Goal: Subscribe to service/newsletter

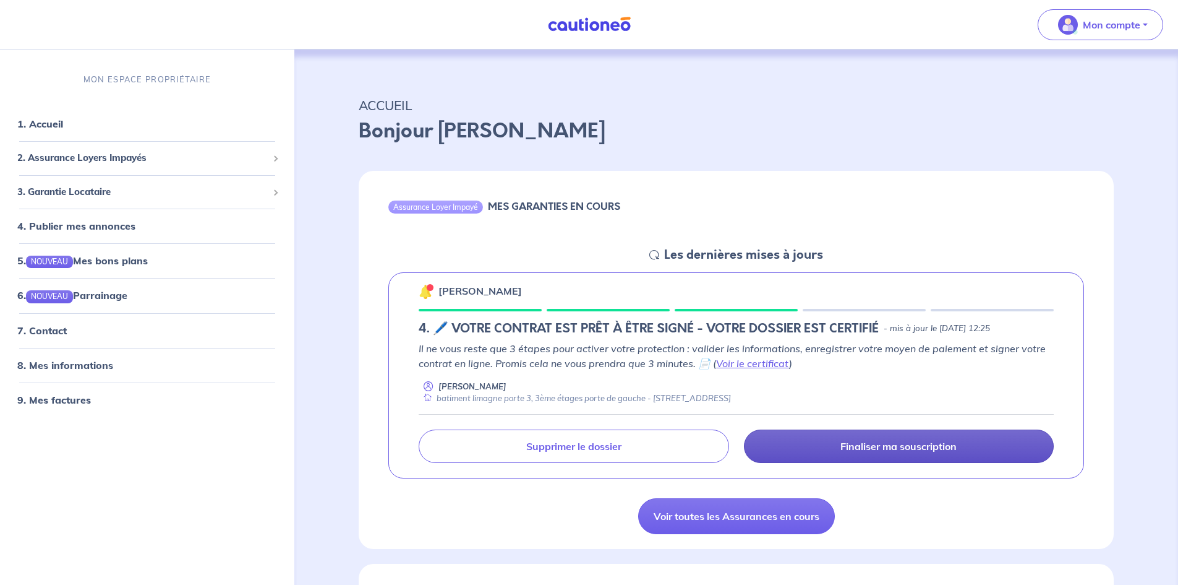
click at [855, 439] on link "Finaliser ma souscription" at bounding box center [899, 445] width 310 height 33
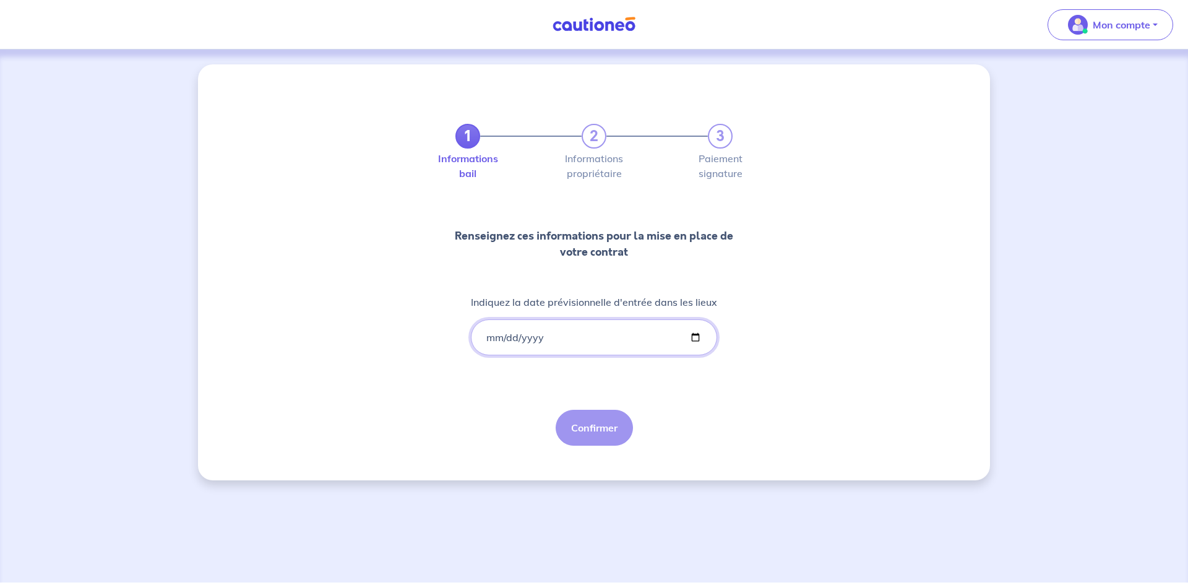
click at [697, 339] on input "Indiquez la date prévisionnelle d'entrée dans les lieux" at bounding box center [594, 337] width 246 height 36
type input "[DATE]"
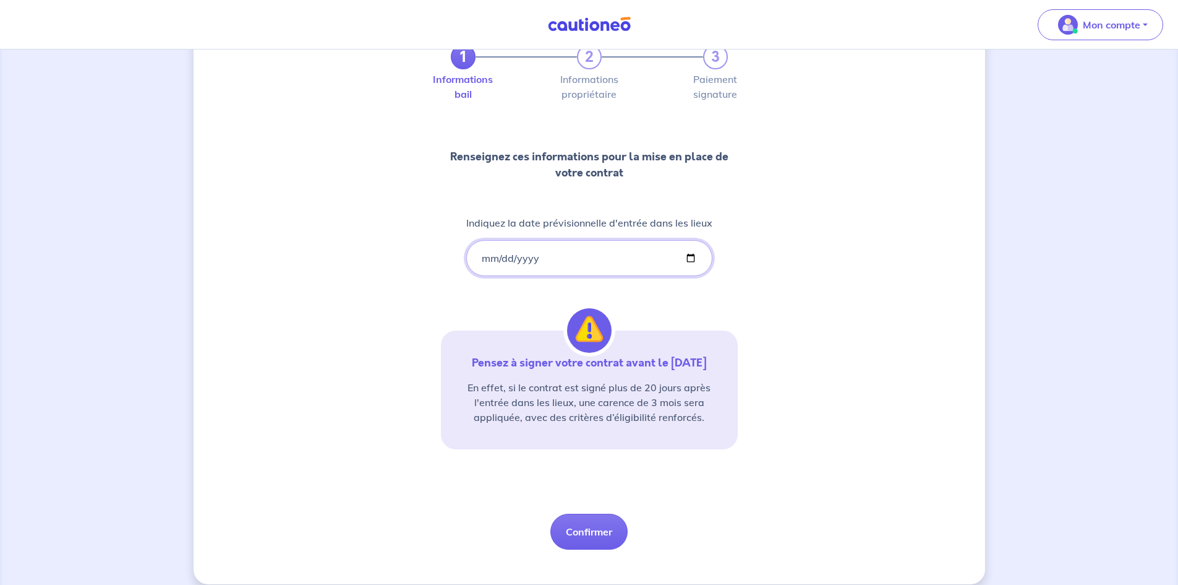
scroll to position [93, 0]
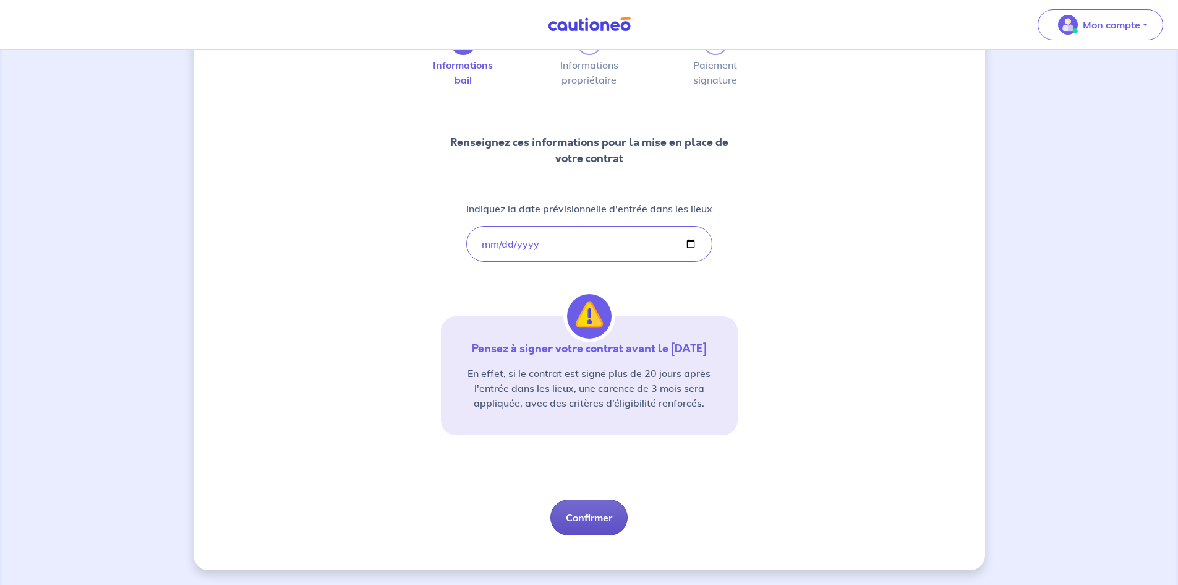
click at [600, 524] on button "Confirmer" at bounding box center [589, 517] width 77 height 36
select select "FR"
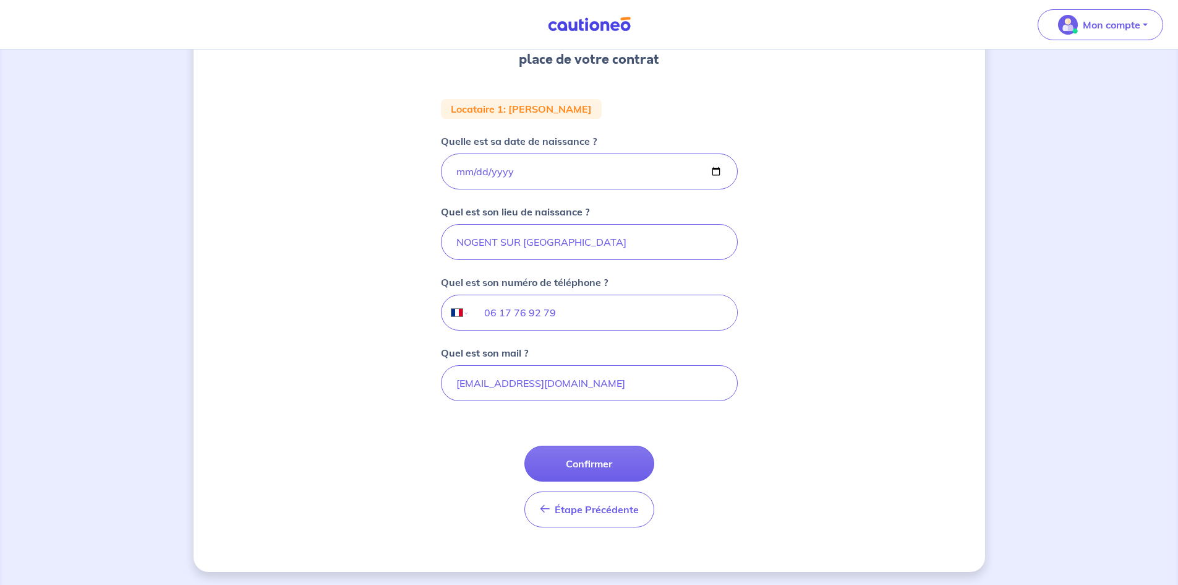
scroll to position [200, 0]
click at [584, 463] on button "Confirmer" at bounding box center [590, 462] width 130 height 36
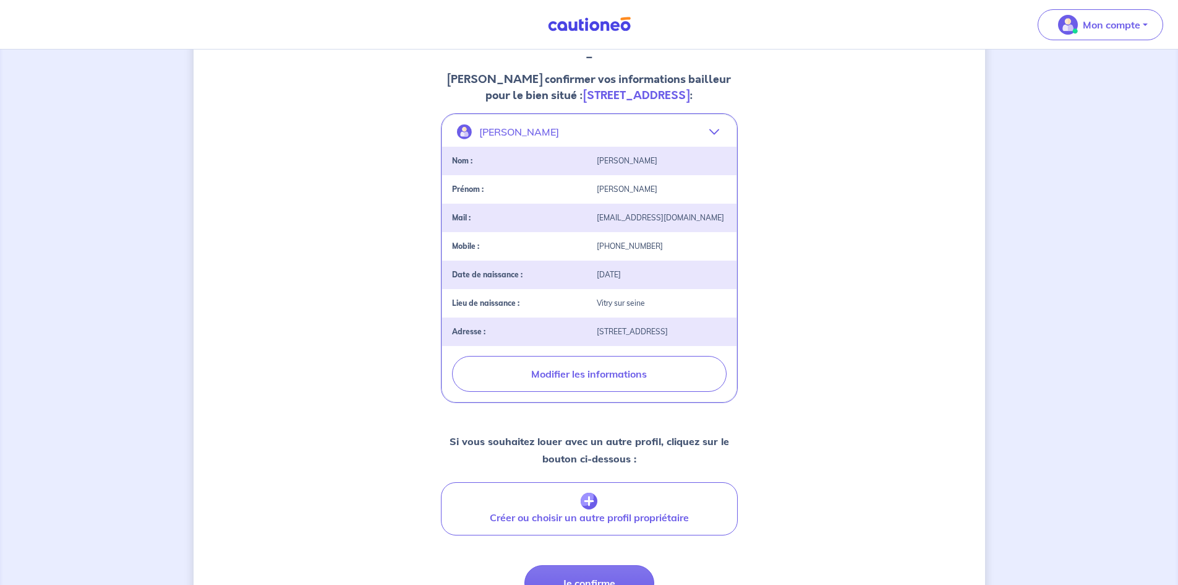
scroll to position [317, 0]
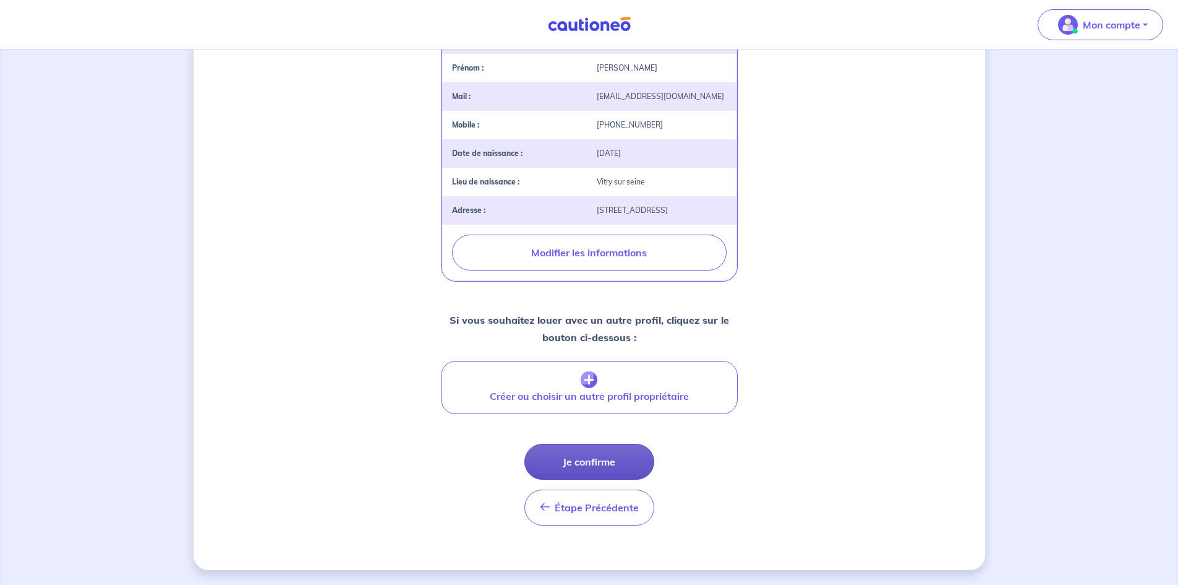
click at [598, 466] on button "Je confirme" at bounding box center [590, 462] width 130 height 36
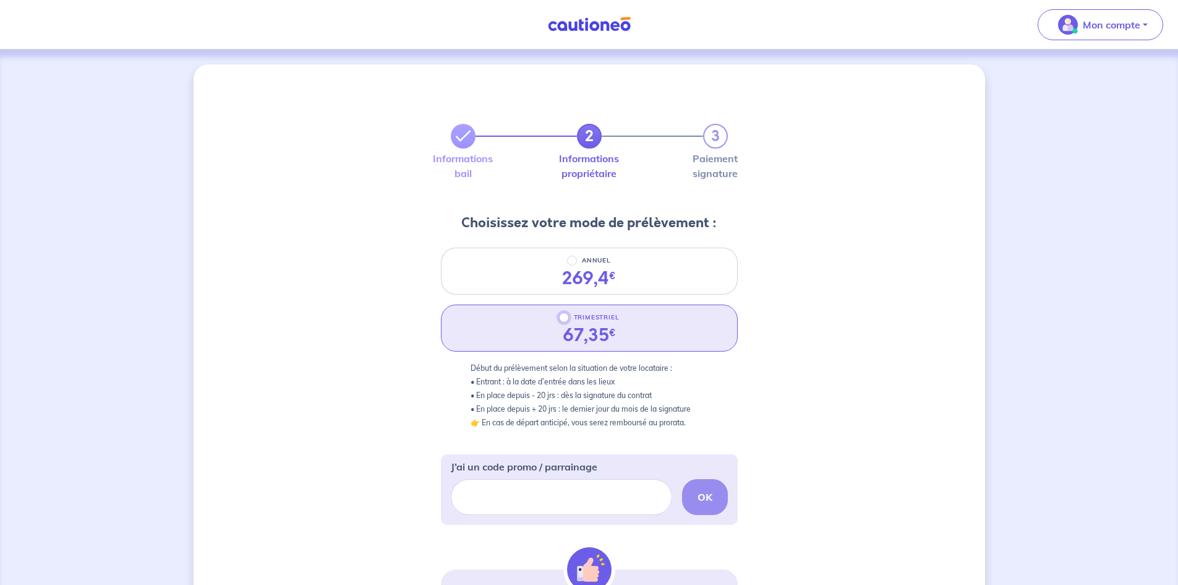
click at [567, 317] on input "TRIMESTRIEL" at bounding box center [564, 317] width 10 height 10
radio input "true"
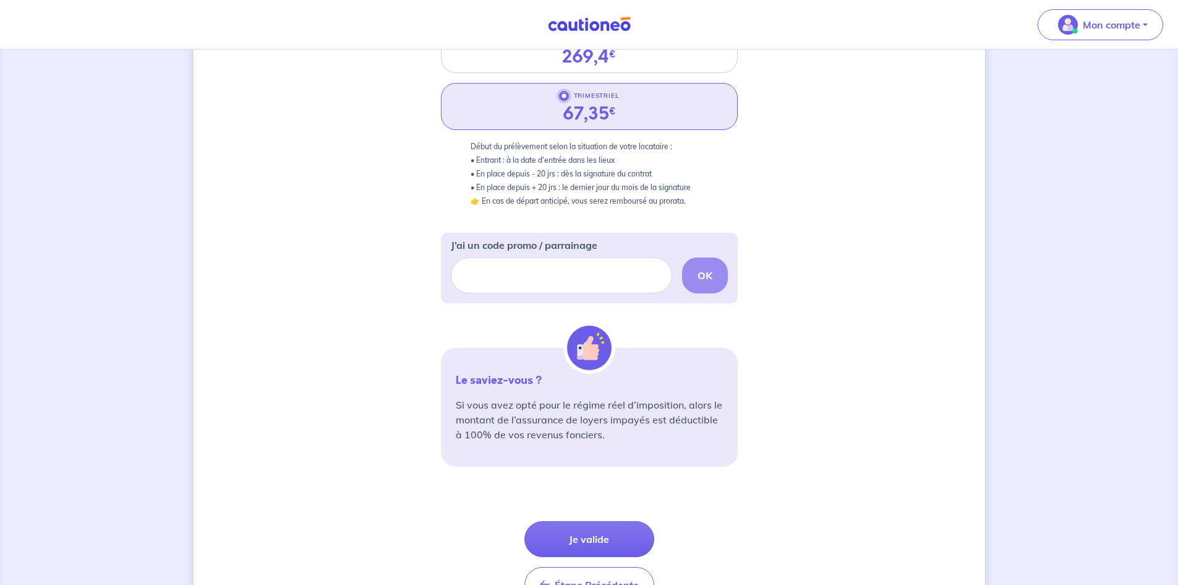
scroll to position [299, 0]
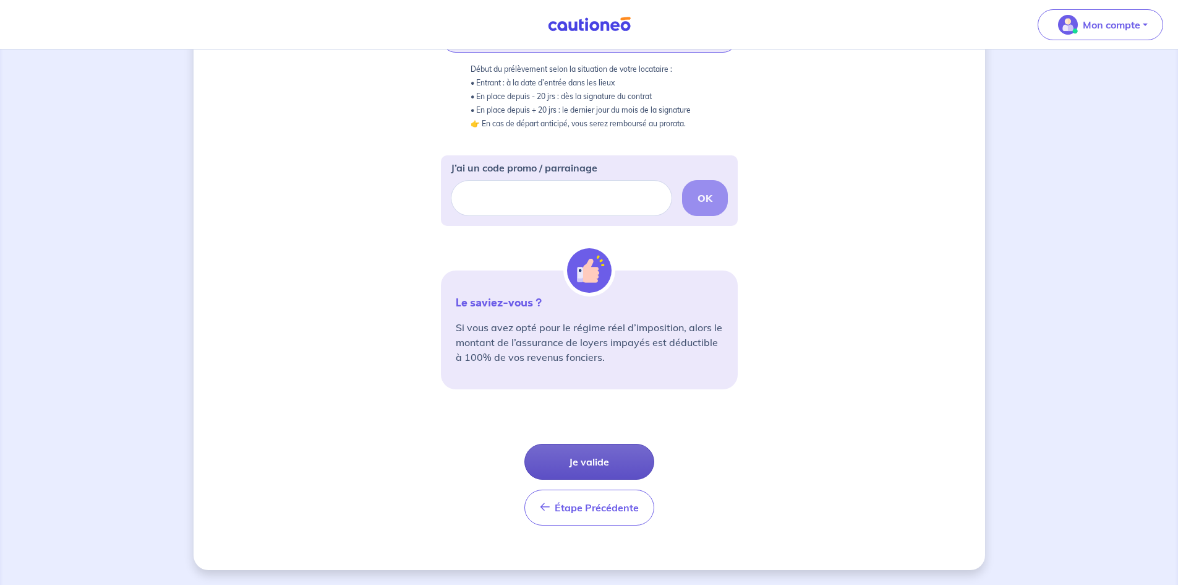
click at [574, 467] on button "Je valide" at bounding box center [590, 462] width 130 height 36
click at [574, 467] on div "Étape Précédente Précédent Je valide Je valide" at bounding box center [590, 485] width 130 height 82
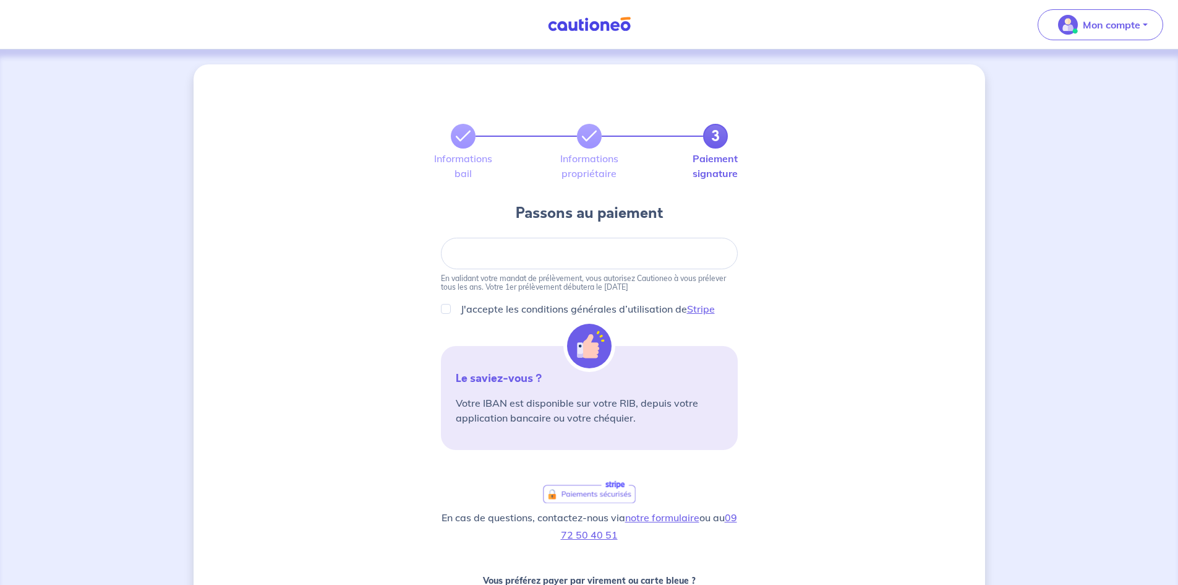
click at [512, 247] on div at bounding box center [589, 254] width 297 height 32
click at [466, 259] on div at bounding box center [589, 254] width 297 height 32
click at [444, 312] on input "J'accepte les conditions générales d’utilisation de Stripe" at bounding box center [446, 309] width 10 height 10
checkbox input "true"
drag, startPoint x: 620, startPoint y: 258, endPoint x: 533, endPoint y: 248, distance: 87.8
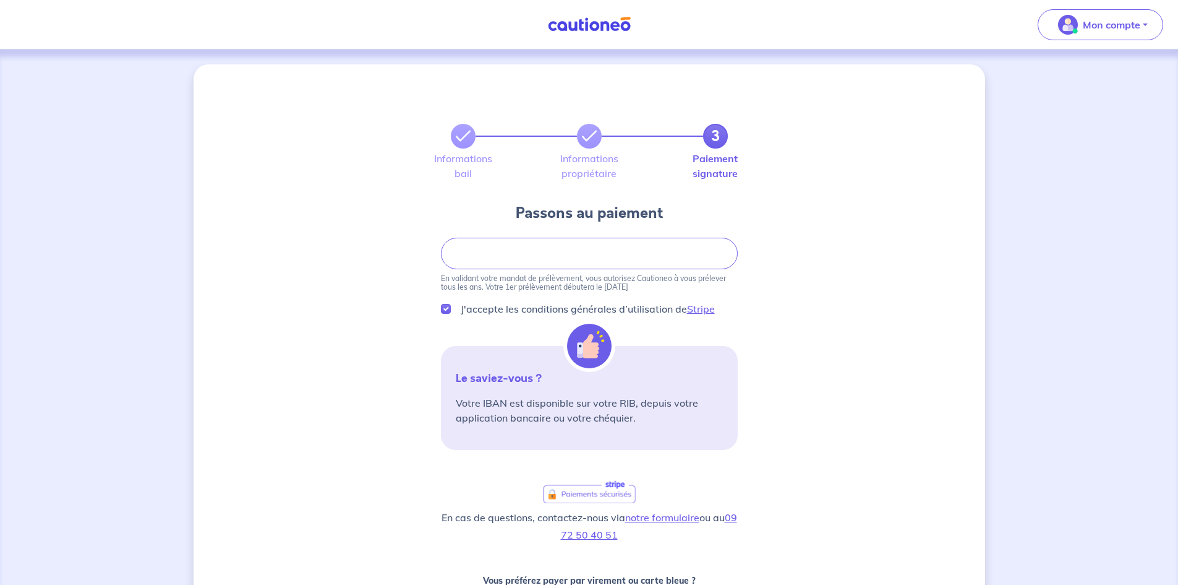
click at [48, 8] on div "Mon compte Me déconnecter 3 Informations bail Informations propriétaire Paiemen…" at bounding box center [589, 394] width 1178 height 788
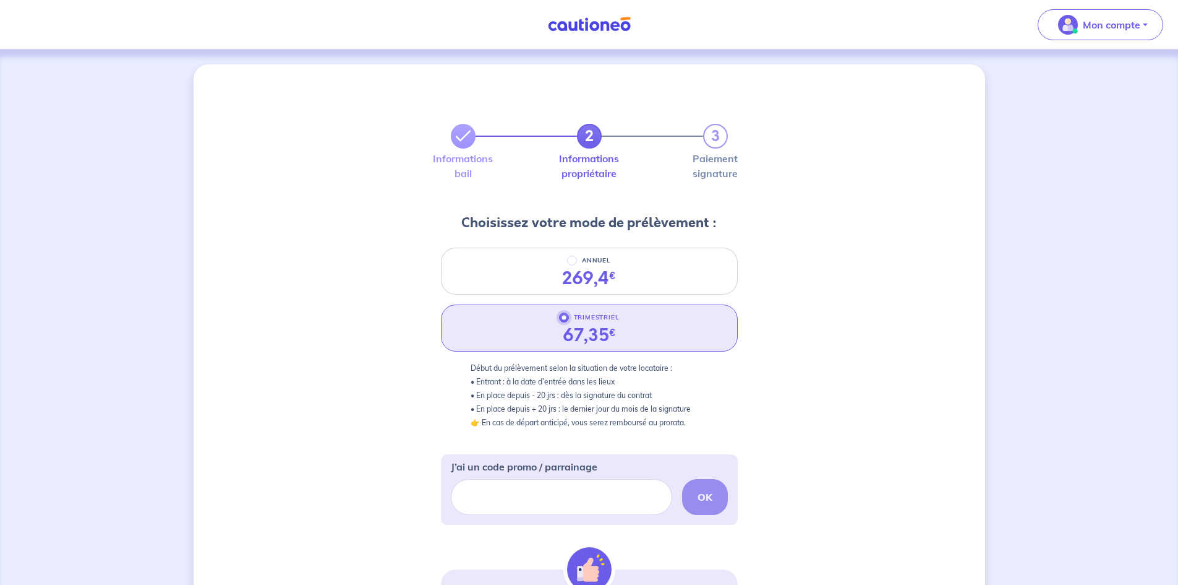
click at [567, 314] on input "TRIMESTRIEL" at bounding box center [564, 317] width 10 height 10
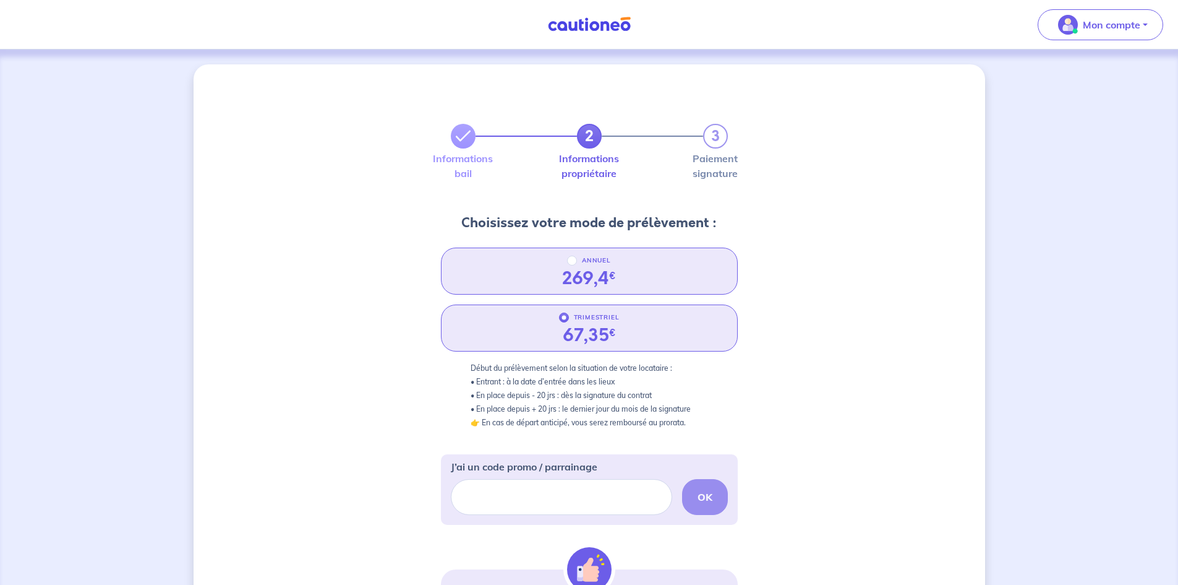
click at [571, 268] on div "269,4 €" at bounding box center [589, 278] width 54 height 21
radio input "true"
click at [562, 318] on input "TRIMESTRIEL" at bounding box center [564, 317] width 10 height 10
radio input "true"
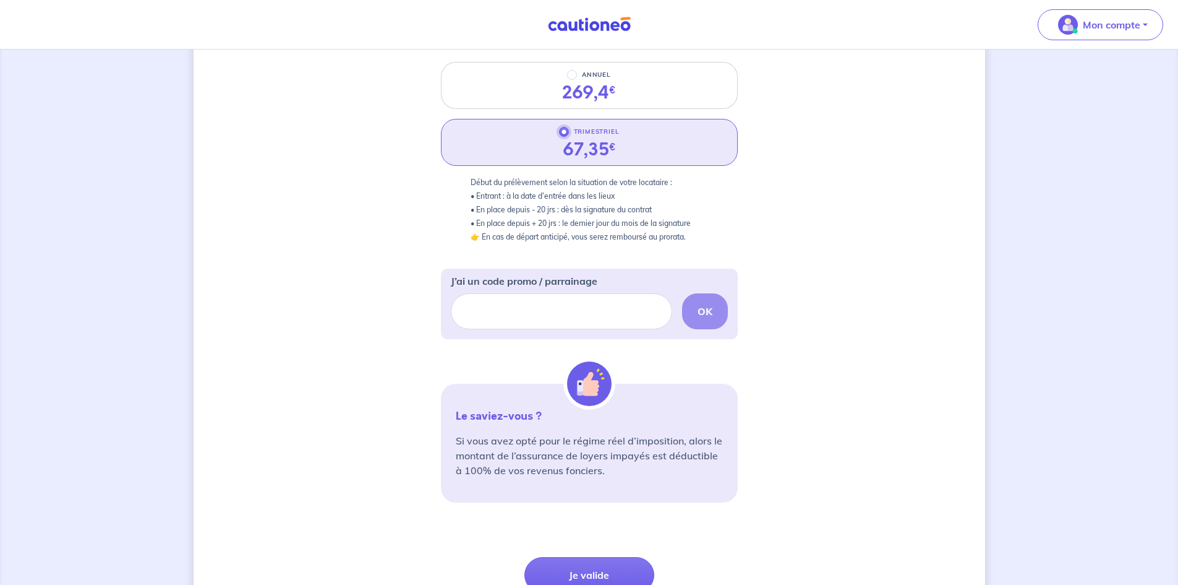
scroll to position [299, 0]
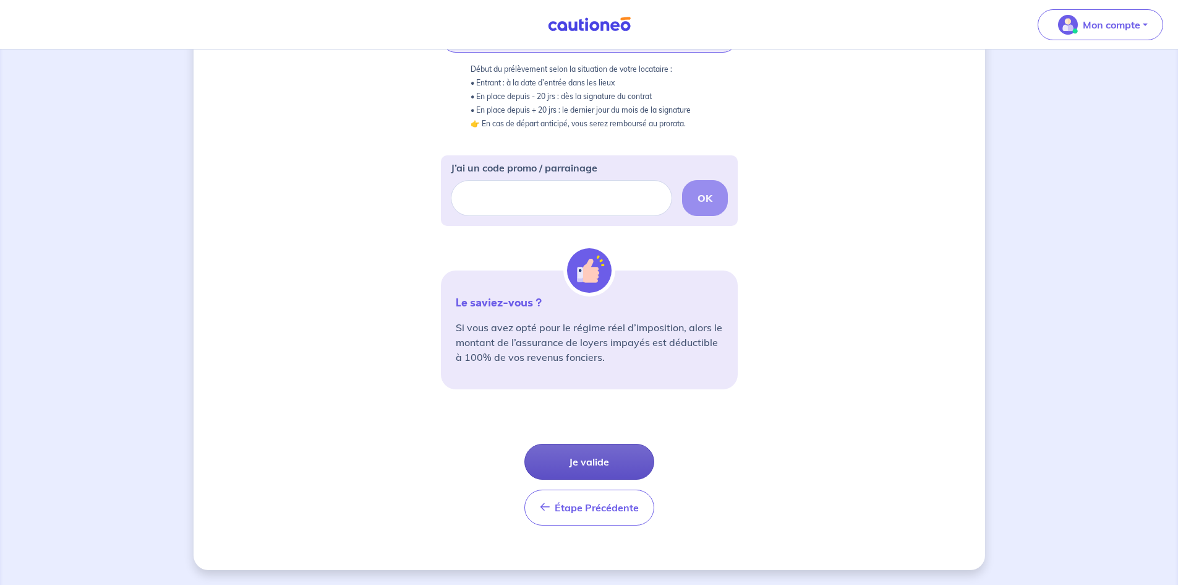
click at [627, 467] on button "Je valide" at bounding box center [590, 462] width 130 height 36
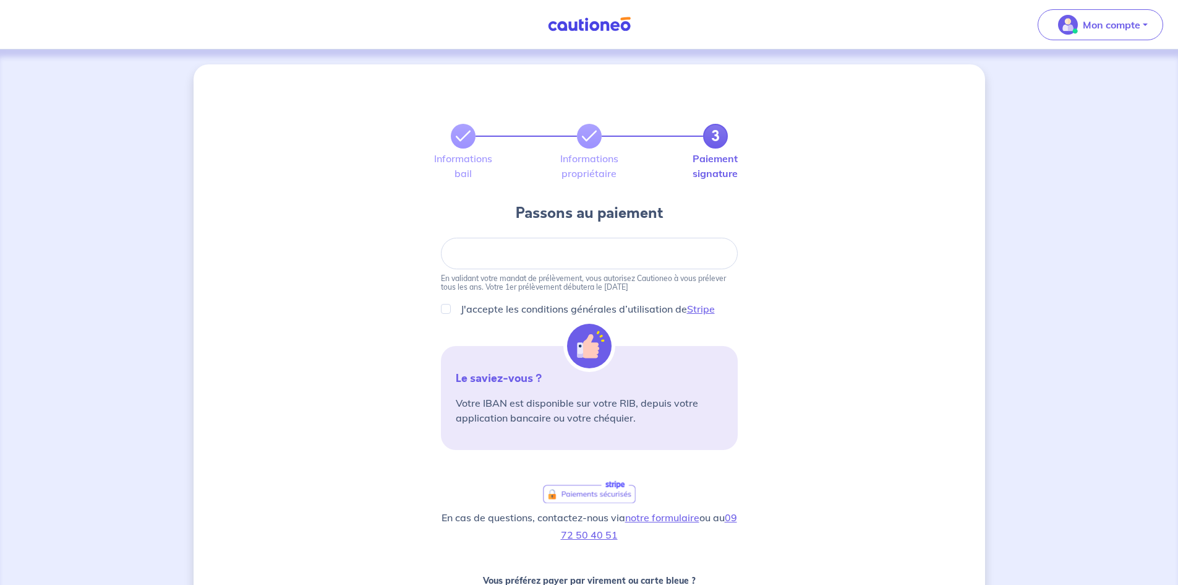
click at [525, 246] on div at bounding box center [589, 254] width 297 height 32
click at [448, 306] on input "J'accepte les conditions générales d’utilisation de Stripe" at bounding box center [446, 309] width 10 height 10
checkbox input "true"
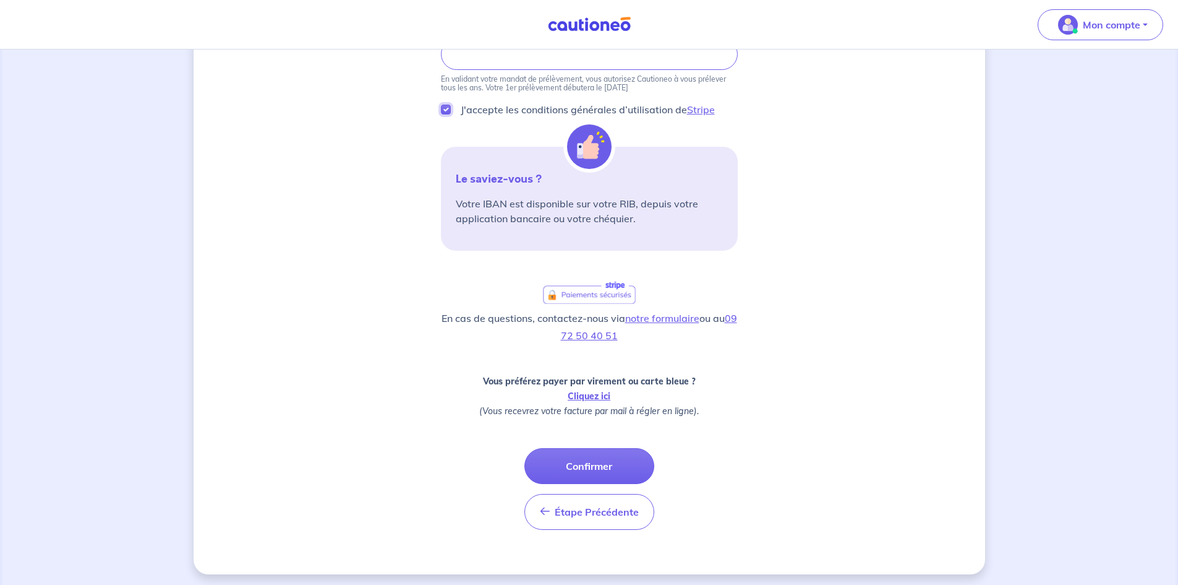
scroll to position [204, 0]
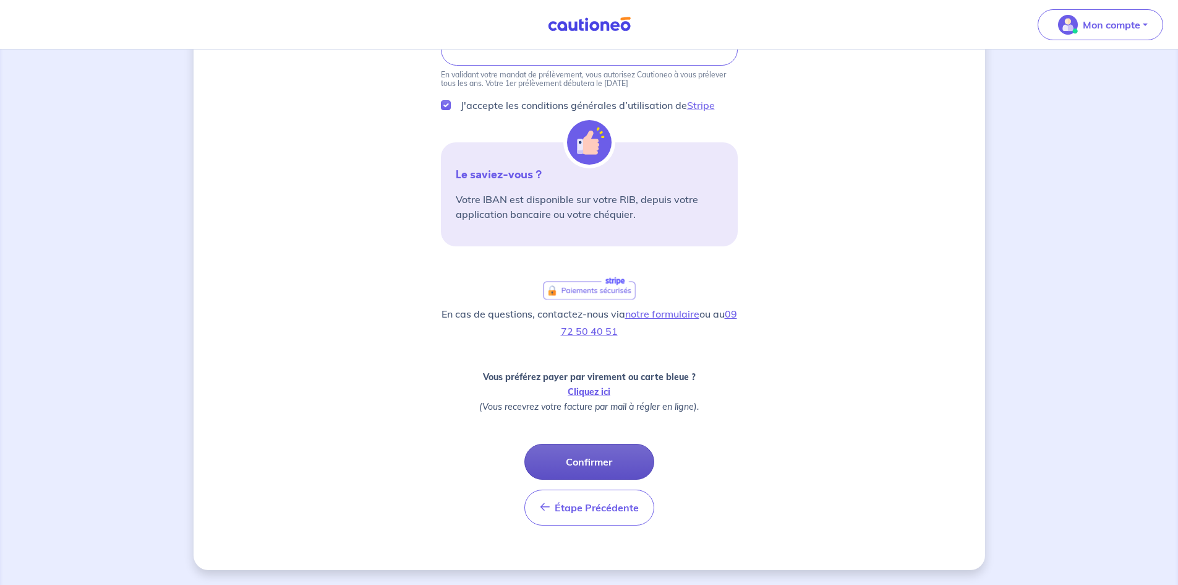
click at [590, 458] on button "Confirmer" at bounding box center [590, 462] width 130 height 36
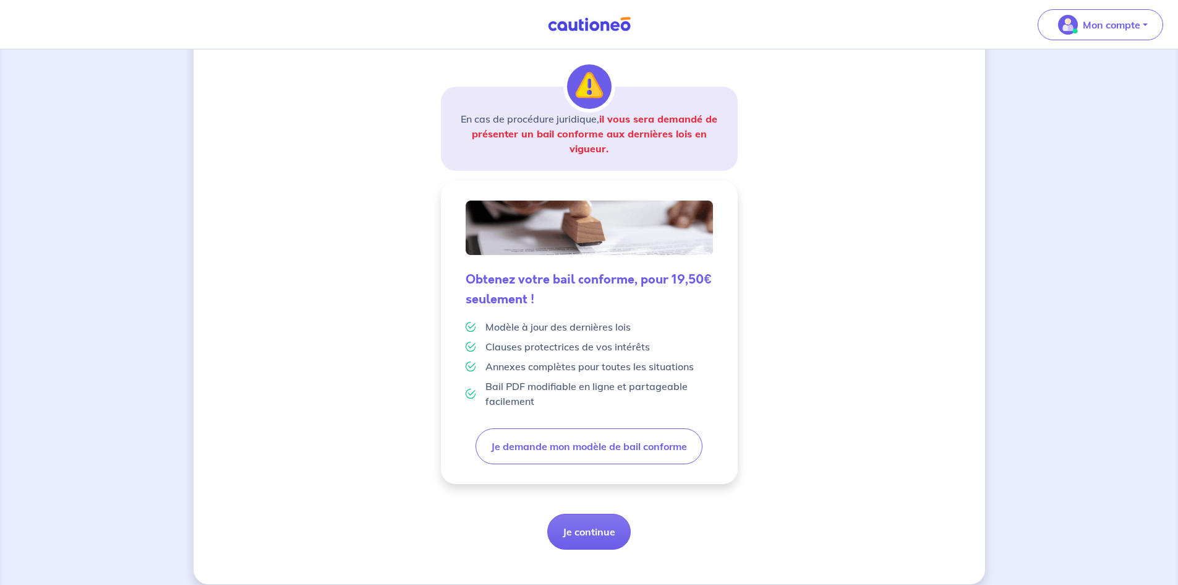
scroll to position [186, 0]
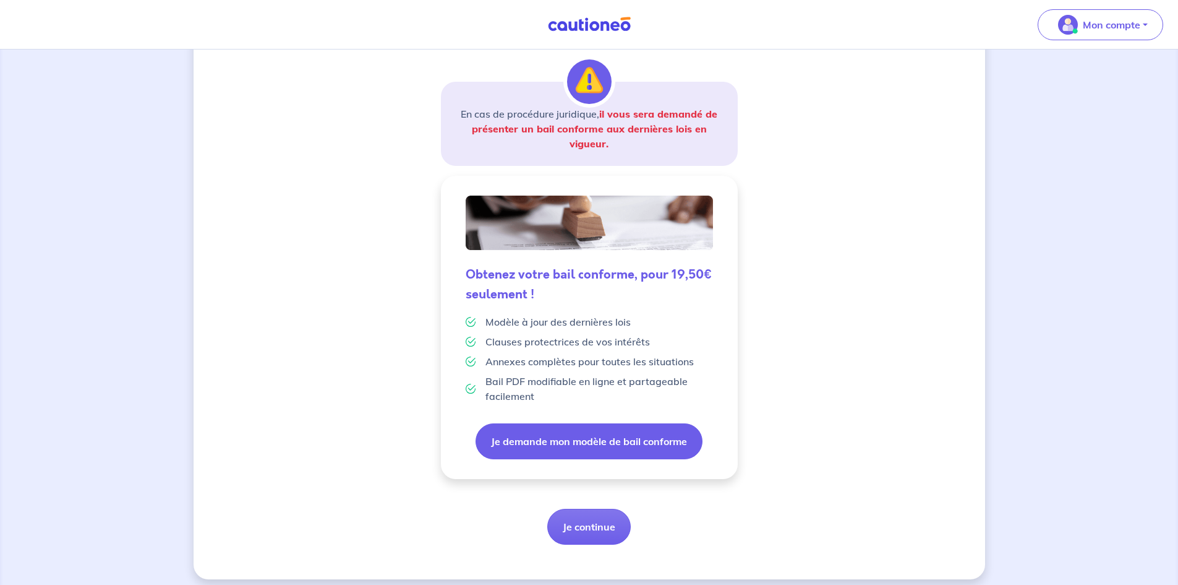
click at [642, 442] on button "Je demande mon modèle de bail conforme" at bounding box center [589, 441] width 227 height 36
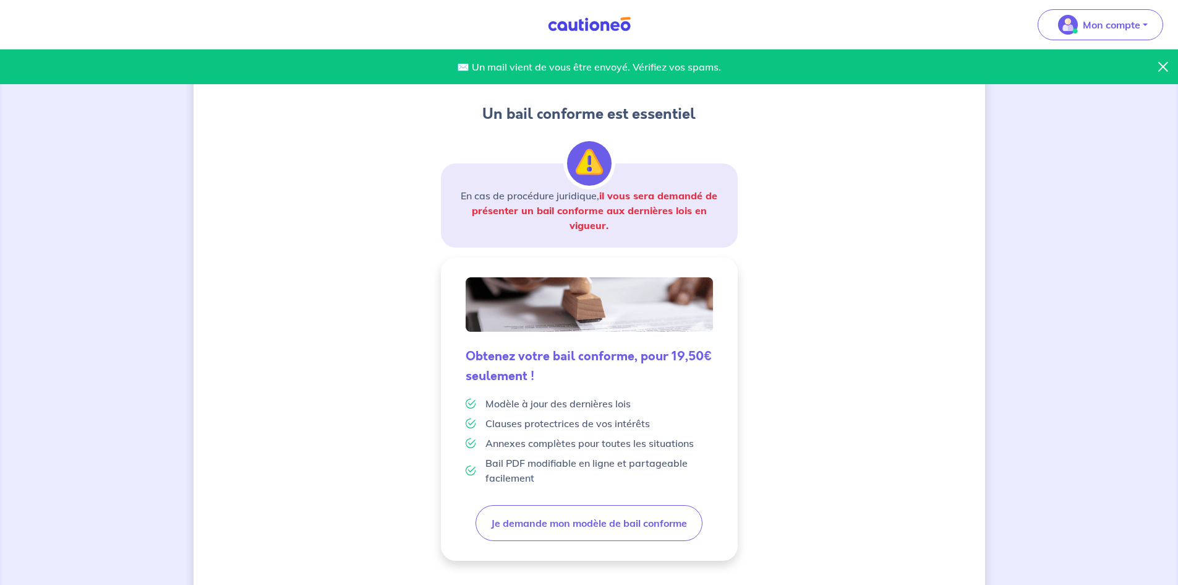
scroll to position [195, 0]
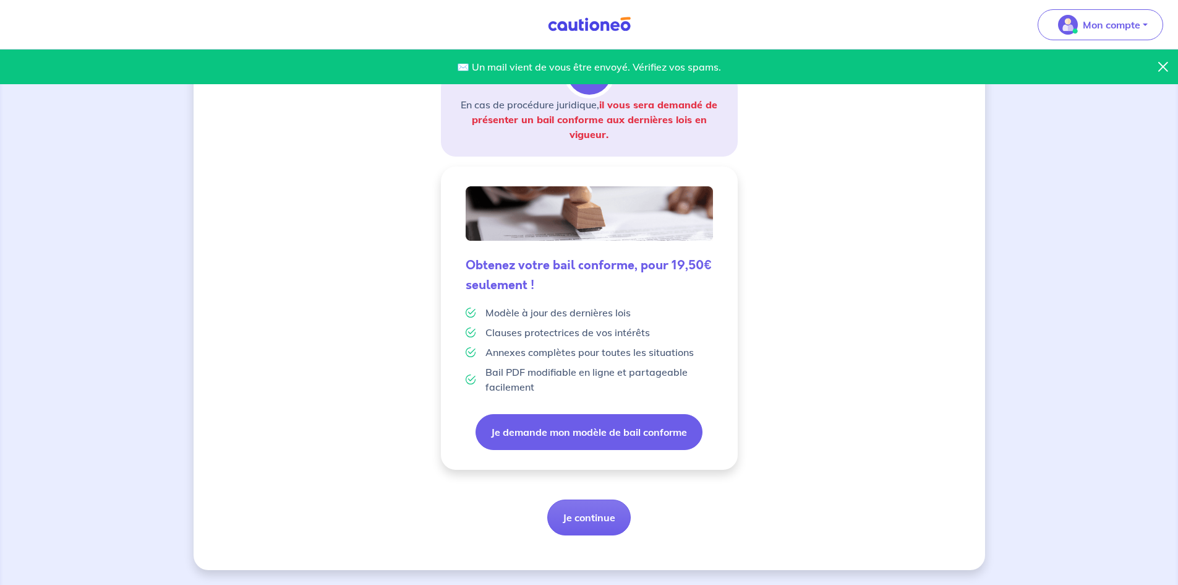
click at [562, 430] on button "Je demande mon modèle de bail conforme" at bounding box center [589, 432] width 227 height 36
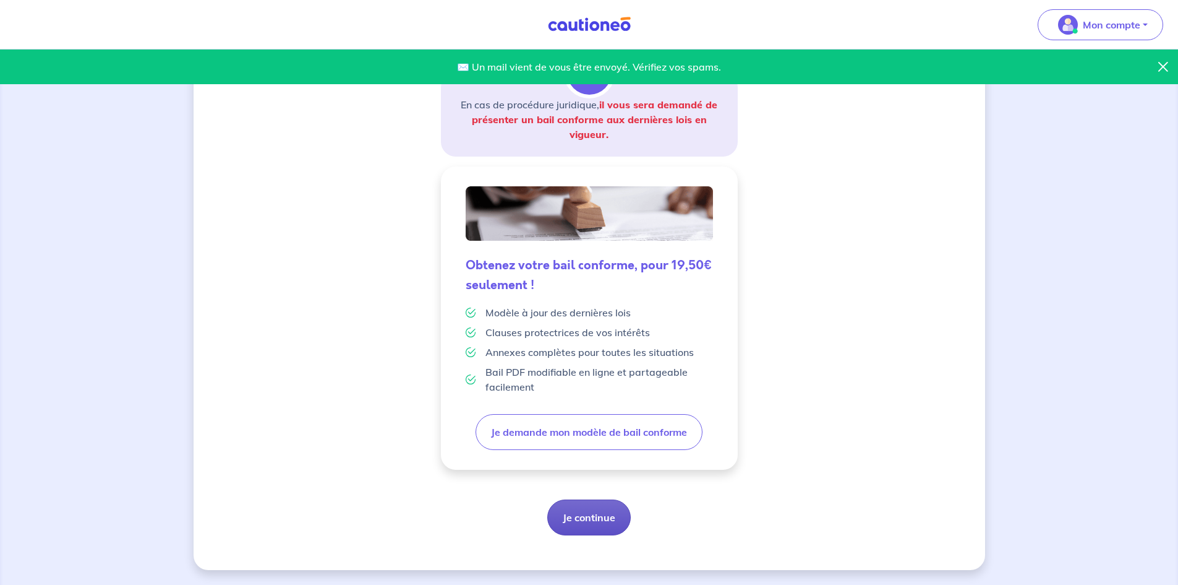
click at [582, 521] on button "Je continue" at bounding box center [589, 517] width 84 height 36
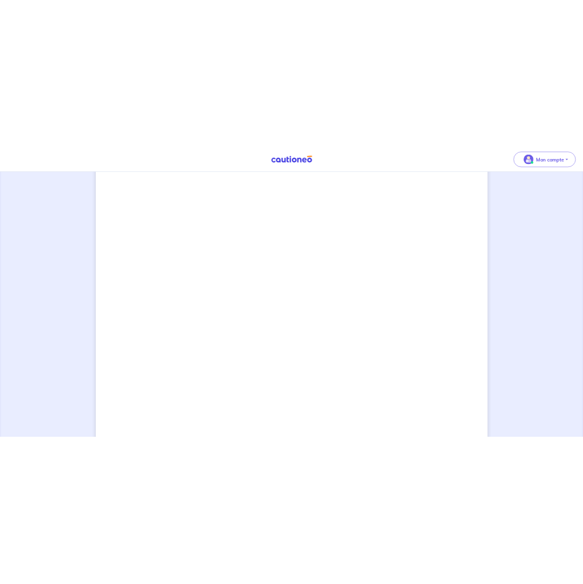
scroll to position [717, 0]
